Goal: Information Seeking & Learning: Learn about a topic

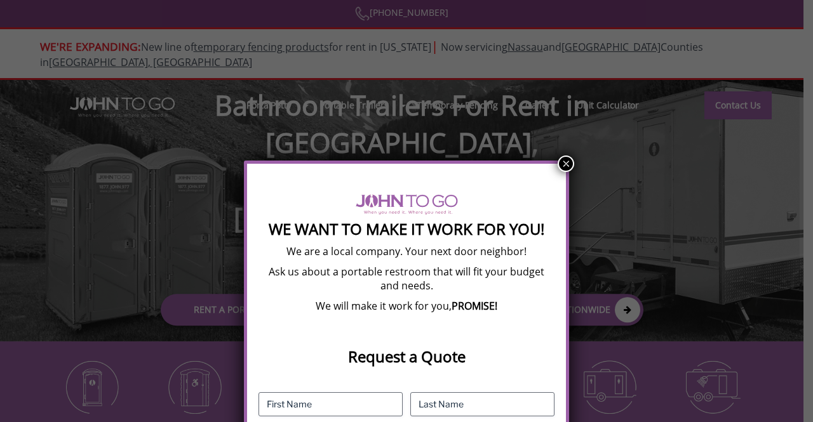
click at [567, 156] on button "×" at bounding box center [566, 164] width 17 height 17
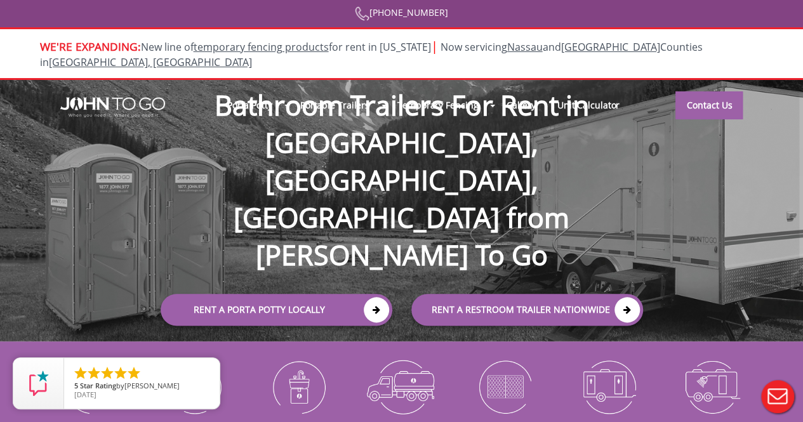
click at [280, 93] on div at bounding box center [401, 211] width 803 height 422
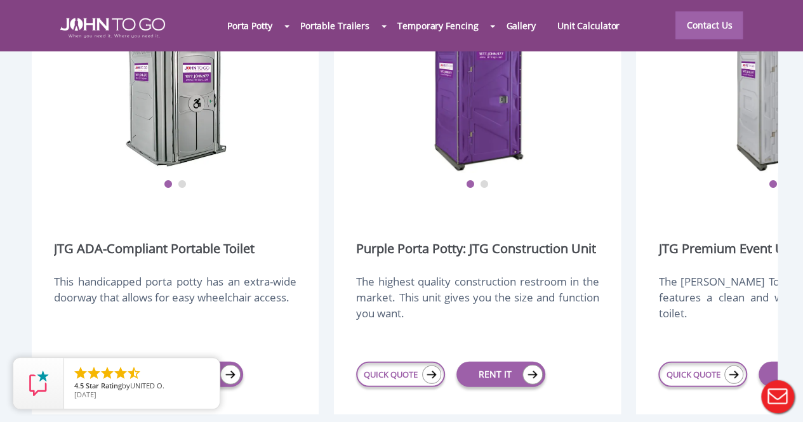
scroll to position [1594, 0]
click at [448, 239] on link "Purple Porta Potty: JTG Construction Unit" at bounding box center [476, 248] width 240 height 18
click at [442, 239] on link "Purple Porta Potty: JTG Construction Unit" at bounding box center [476, 248] width 240 height 18
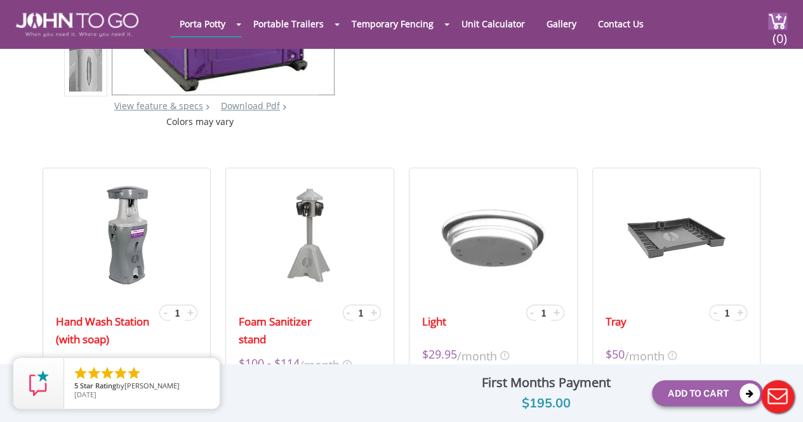
scroll to position [313, 0]
click at [234, 105] on link "Download Pdf" at bounding box center [250, 106] width 59 height 12
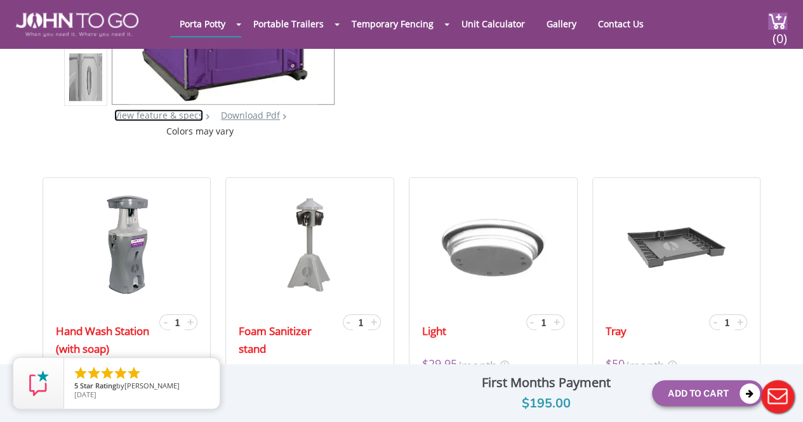
click at [182, 111] on link "View feature & specs" at bounding box center [158, 115] width 89 height 12
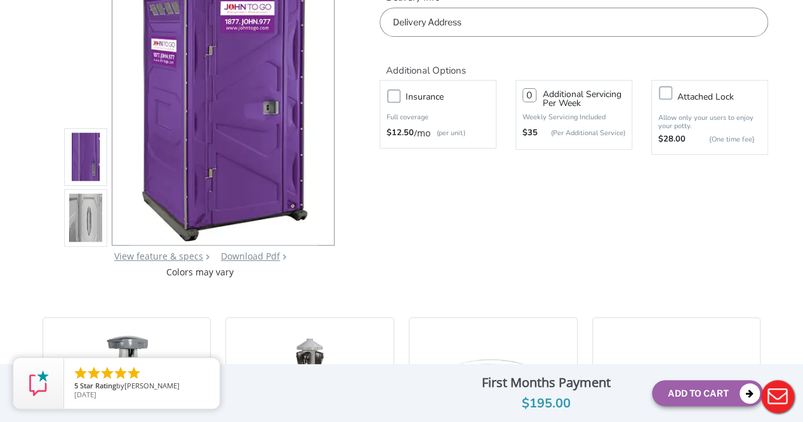
scroll to position [229, 0]
